Goal: Information Seeking & Learning: Learn about a topic

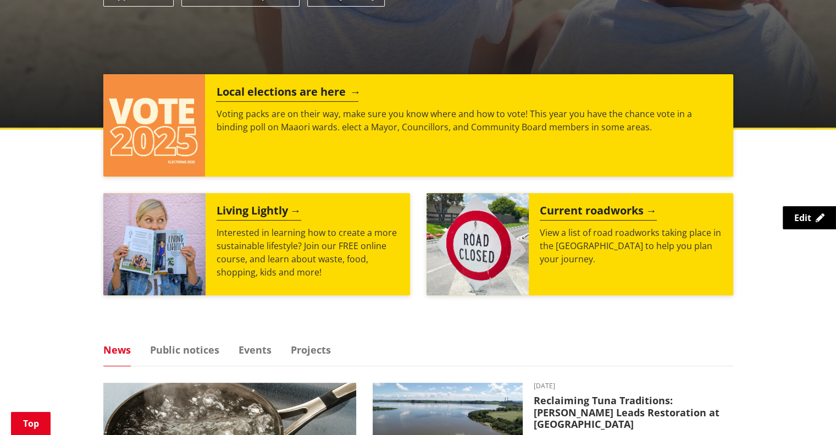
scroll to position [384, 0]
click at [286, 142] on div "Local elections are here Voting packs are on their way, make sure you know wher…" at bounding box center [468, 125] width 527 height 102
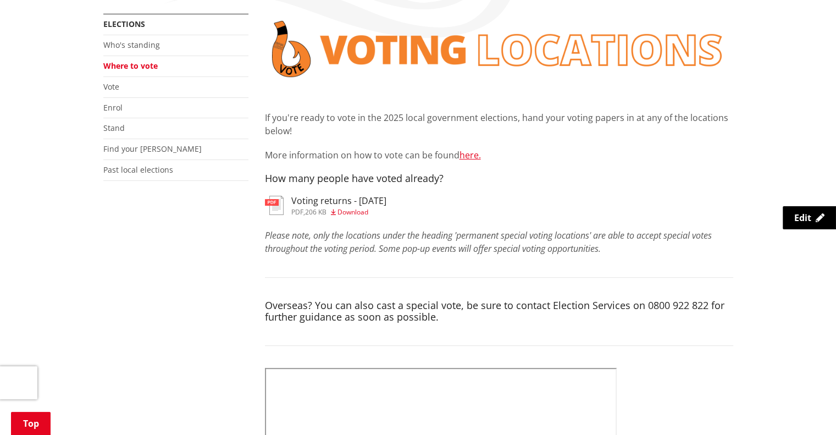
scroll to position [209, 0]
click at [284, 201] on link "Voting returns - [DATE] pdf , 206 KB Download" at bounding box center [325, 205] width 121 height 20
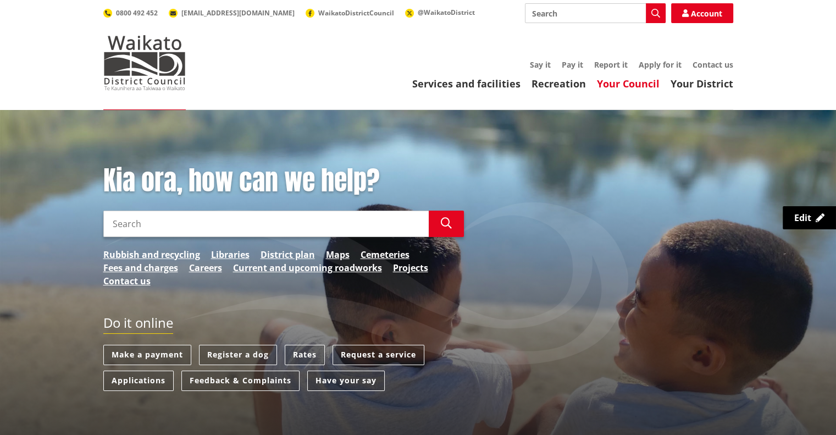
click at [622, 85] on link "Your Council" at bounding box center [628, 83] width 63 height 13
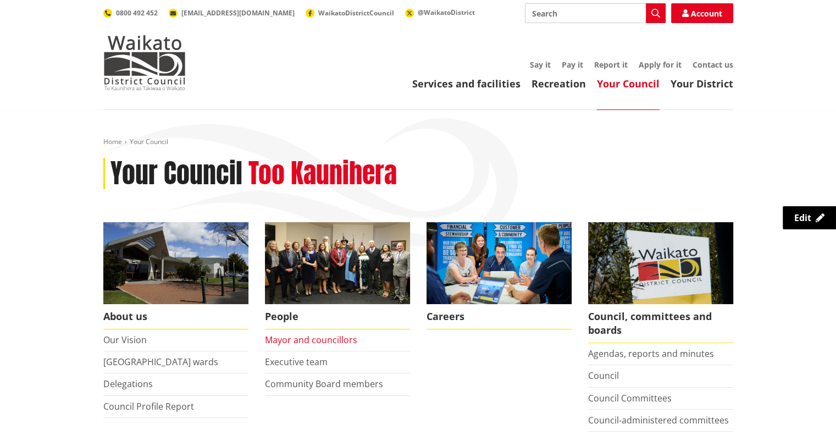
click at [348, 336] on link "Mayor and councillors" at bounding box center [311, 340] width 92 height 12
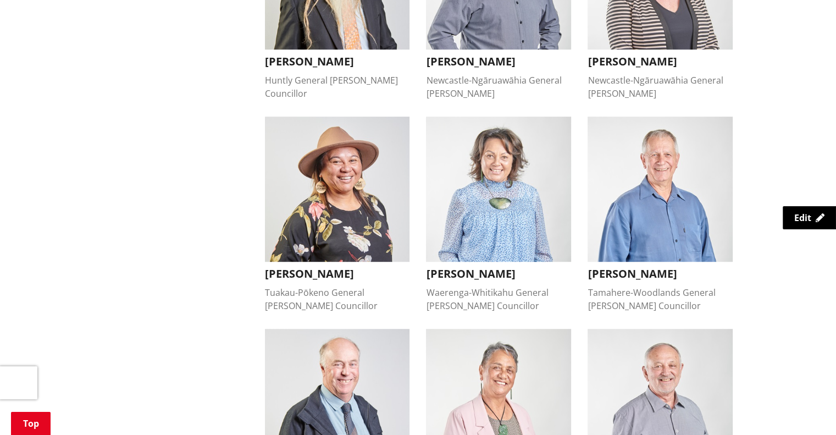
scroll to position [632, 0]
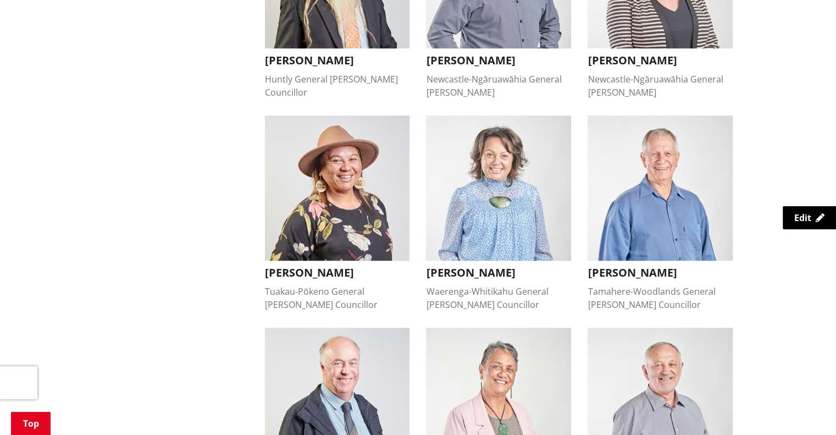
click at [277, 285] on div "Tuakau-Pōkeno General Ward Councillor" at bounding box center [337, 298] width 145 height 26
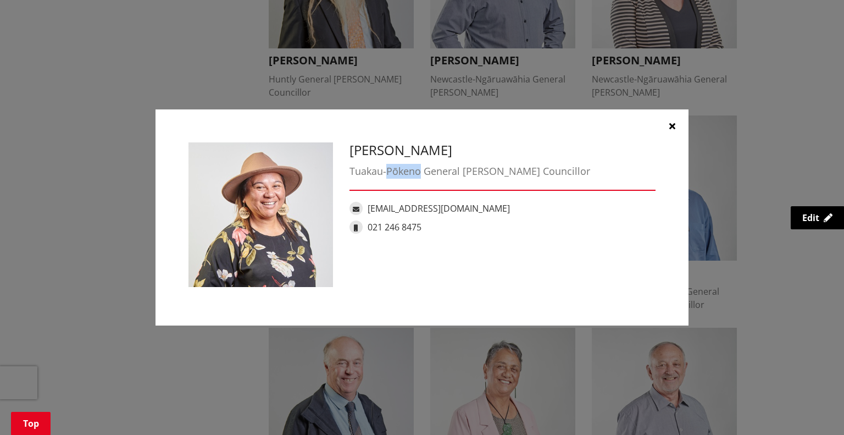
drag, startPoint x: 421, startPoint y: 174, endPoint x: 386, endPoint y: 171, distance: 34.7
click at [386, 171] on div "Tuakau-Pōkeno General Ward Councillor" at bounding box center [502, 171] width 306 height 15
copy div "Pōkeno"
click at [668, 128] on button "button" at bounding box center [671, 125] width 33 height 33
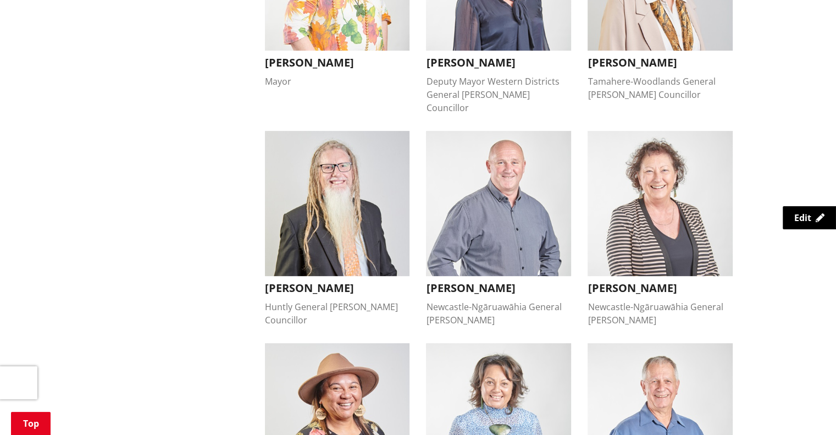
scroll to position [403, 0]
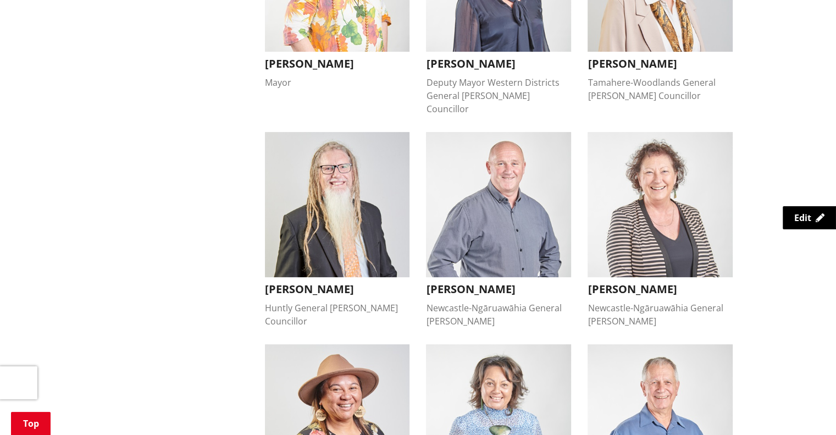
click at [458, 301] on div "Newcastle-Ngāruawāhia General Ward" at bounding box center [498, 314] width 145 height 26
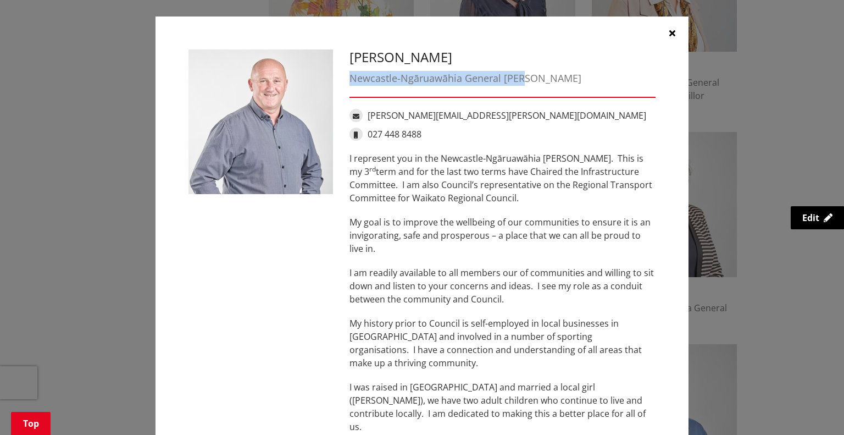
drag, startPoint x: 347, startPoint y: 79, endPoint x: 532, endPoint y: 81, distance: 185.7
click at [532, 81] on div "Newcastle-Ngāruawāhia General Ward" at bounding box center [502, 78] width 306 height 15
copy div "Newcastle-Ngāruawāhia General Ward"
click at [670, 29] on icon "button" at bounding box center [672, 33] width 6 height 9
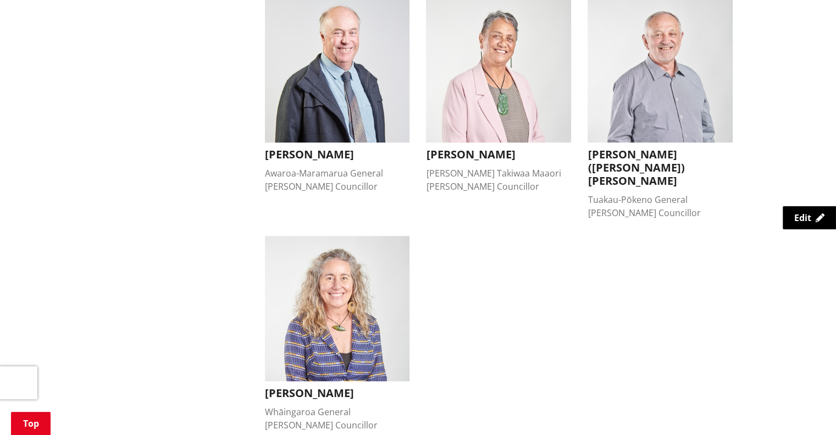
scroll to position [963, 0]
click at [308, 362] on button "Lisa Thomson Whāingaroa General Ward Councillor" at bounding box center [337, 333] width 145 height 196
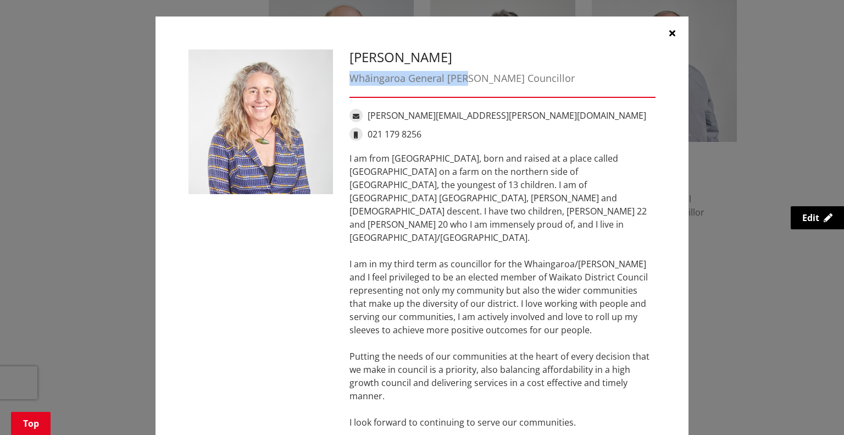
drag, startPoint x: 345, startPoint y: 80, endPoint x: 468, endPoint y: 73, distance: 123.3
click at [468, 73] on div "Whāingaroa General Ward Councillor" at bounding box center [502, 78] width 306 height 15
copy div "Whāingaroa General Ward"
click at [125, 114] on div "Lisa Thomson Whāingaroa General Ward Councillor lisa.thomson@waidc.govt.nz 021 …" at bounding box center [422, 239] width 800 height 478
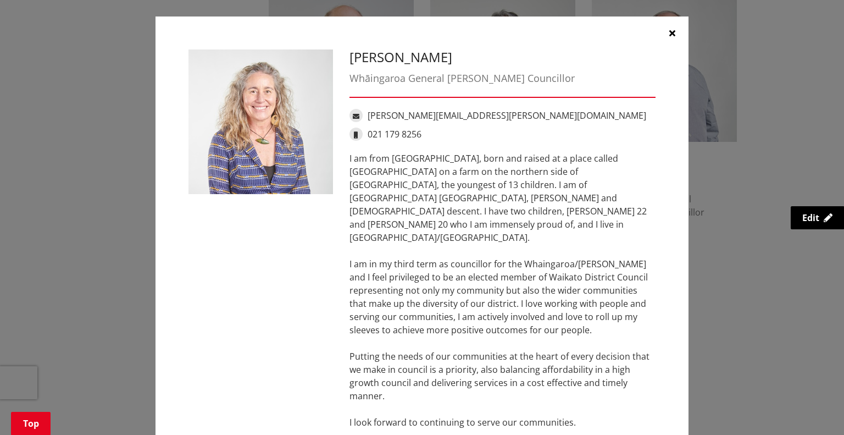
click at [125, 114] on div "Lisa Thomson Whāingaroa General Ward Councillor lisa.thomson@waidc.govt.nz 021 …" at bounding box center [422, 239] width 800 height 478
click at [662, 28] on button "button" at bounding box center [671, 32] width 33 height 33
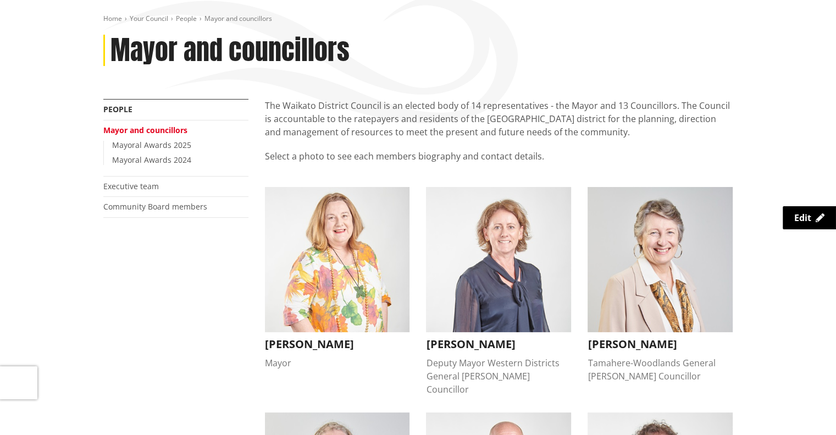
scroll to position [0, 0]
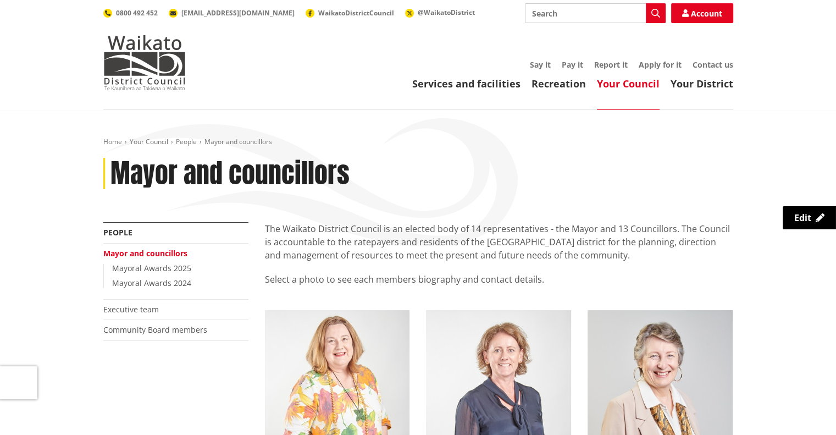
click at [101, 83] on div "Toggle search Toggle navigation Services and facilities Recreation Your Council…" at bounding box center [418, 46] width 646 height 87
click at [137, 76] on img at bounding box center [144, 62] width 82 height 55
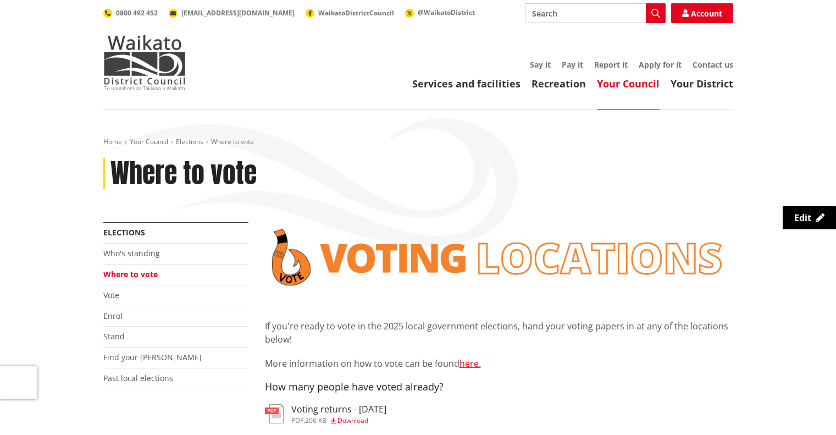
scroll to position [209, 0]
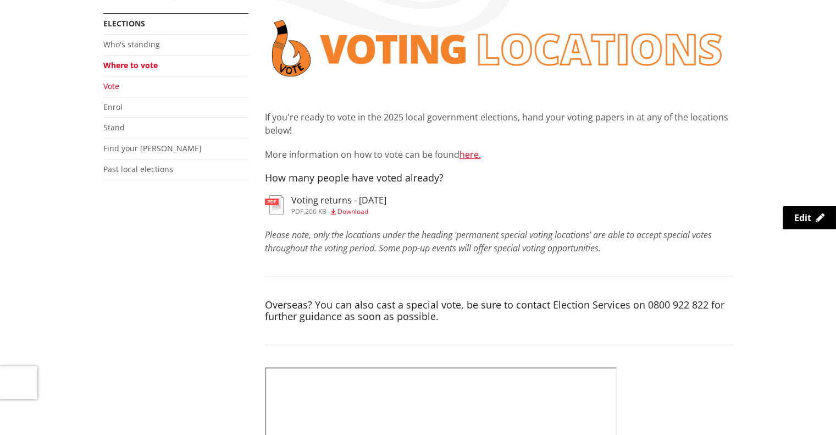
click at [111, 88] on link "Vote" at bounding box center [111, 86] width 16 height 10
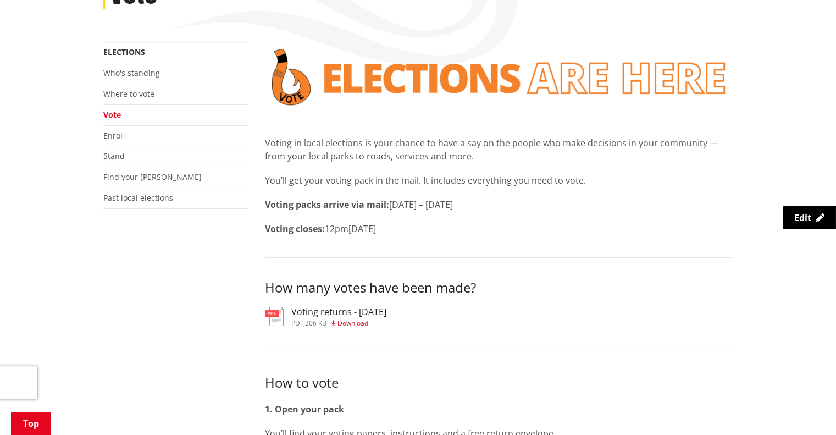
scroll to position [181, 0]
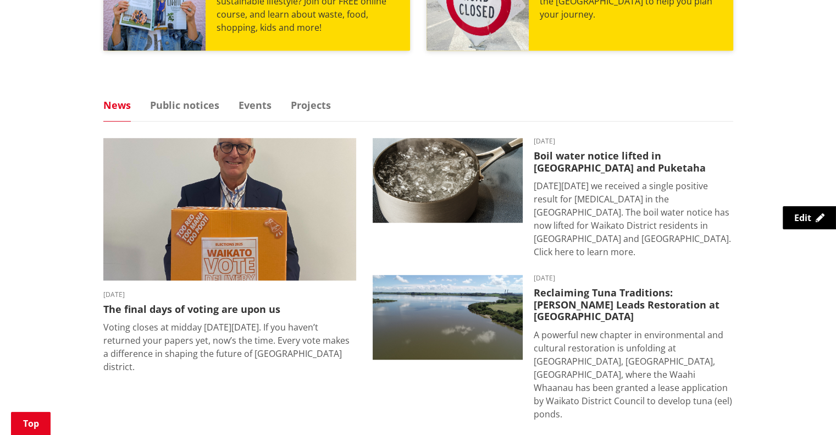
scroll to position [631, 0]
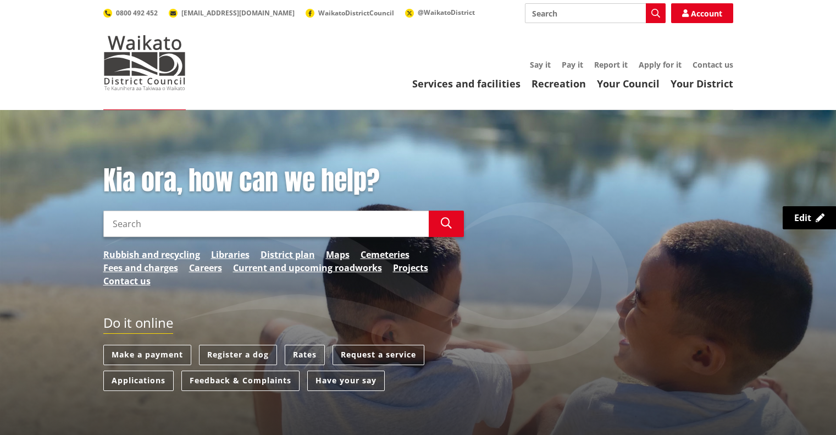
scroll to position [631, 0]
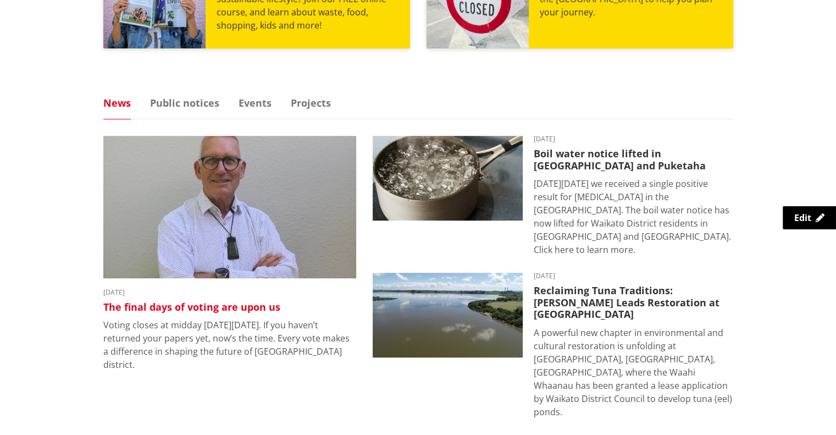
click at [128, 166] on img at bounding box center [229, 207] width 253 height 142
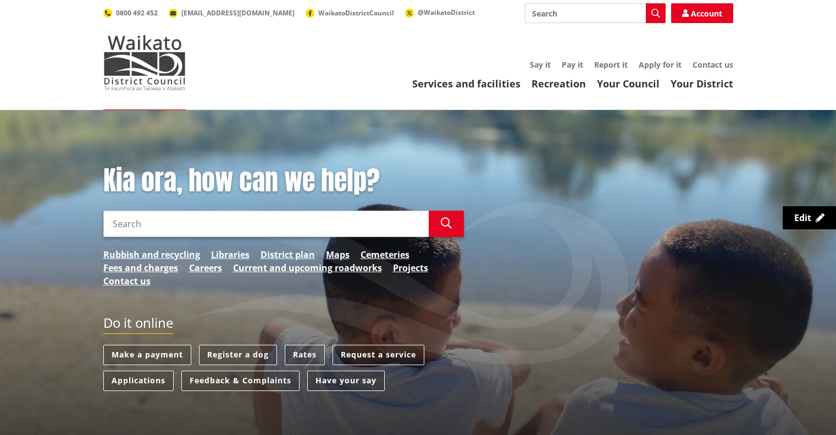
scroll to position [631, 0]
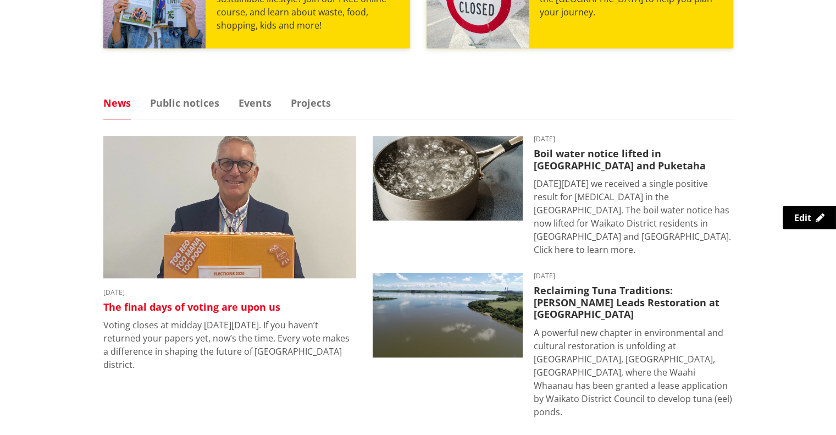
click at [246, 153] on img at bounding box center [229, 207] width 253 height 142
